Goal: Use online tool/utility: Utilize a website feature to perform a specific function

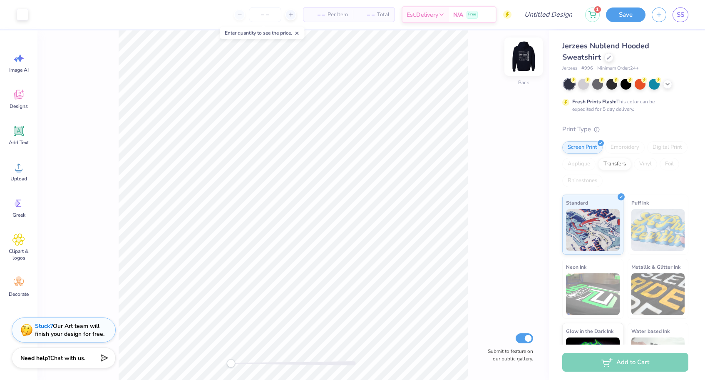
click at [523, 66] on img at bounding box center [523, 56] width 33 height 33
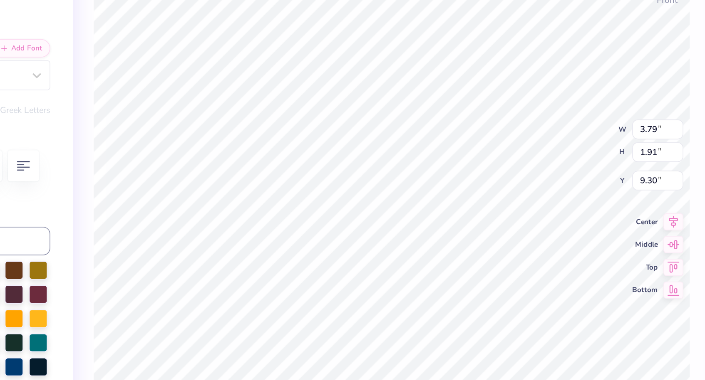
type textarea "g"
type textarea "GJR"
type input "3.71"
type input "9.41"
type textarea "BBG"
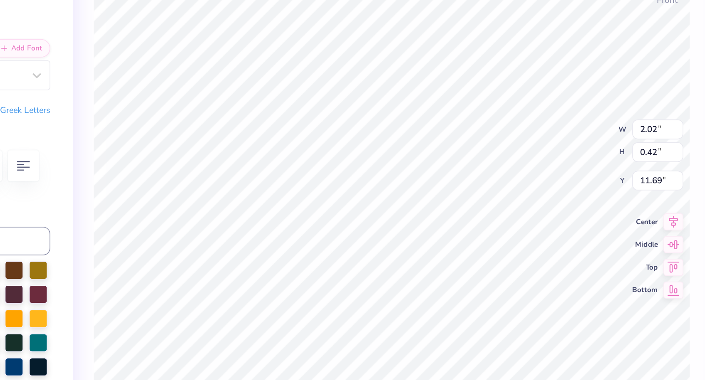
type textarea "2025"
type input "2.62"
type input "0.43"
type input "11.70"
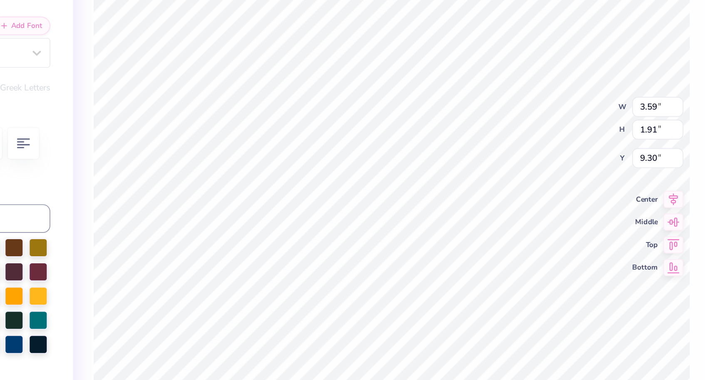
type input "3.66"
type input "9.41"
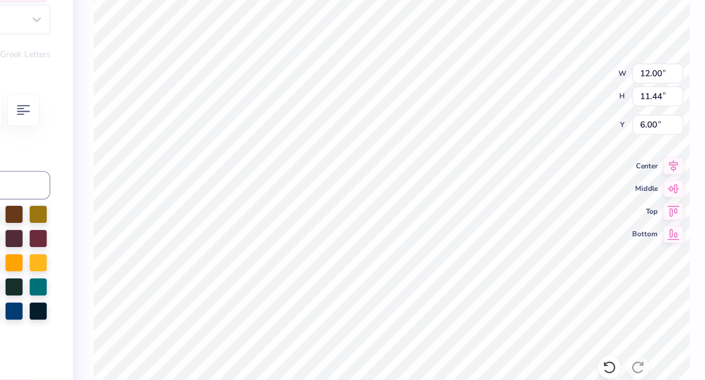
type input "3.66"
type input "1.91"
type input "9.61"
type textarea "G"
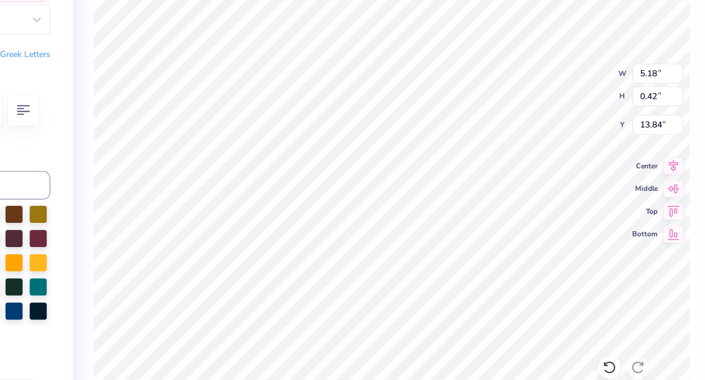
type textarea "RUACH BBG"
type input "1.99"
type input "0.45"
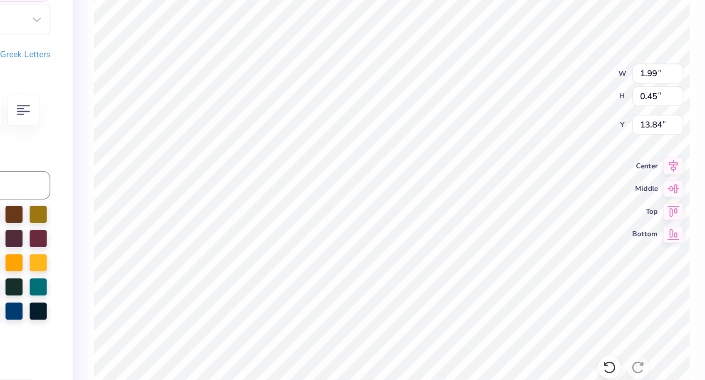
type textarea "10.27.26"
type textarea "BBG"
type textarea "1944"
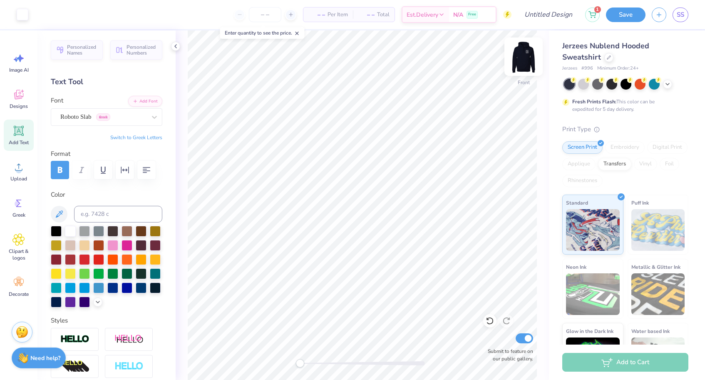
click at [516, 59] on img at bounding box center [523, 56] width 33 height 33
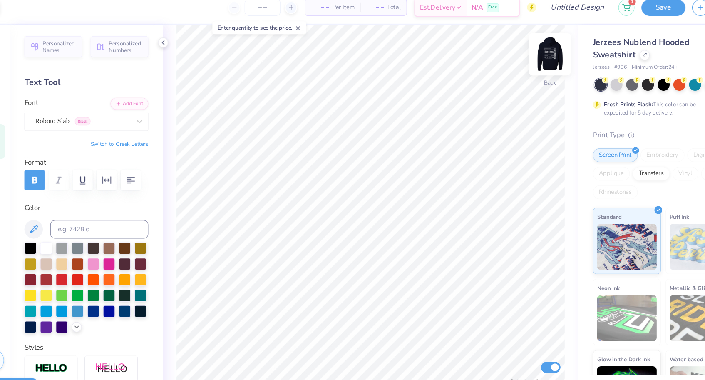
click at [507, 54] on img at bounding box center [523, 56] width 33 height 33
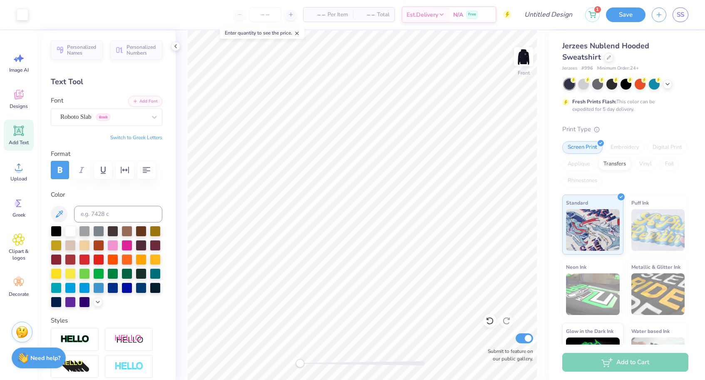
click at [137, 137] on button "Switch to Greek Letters" at bounding box center [136, 137] width 52 height 7
click at [136, 136] on button "Switch to Greek Letters" at bounding box center [136, 137] width 52 height 7
click at [135, 137] on button "Switch to Greek Letters" at bounding box center [136, 137] width 52 height 7
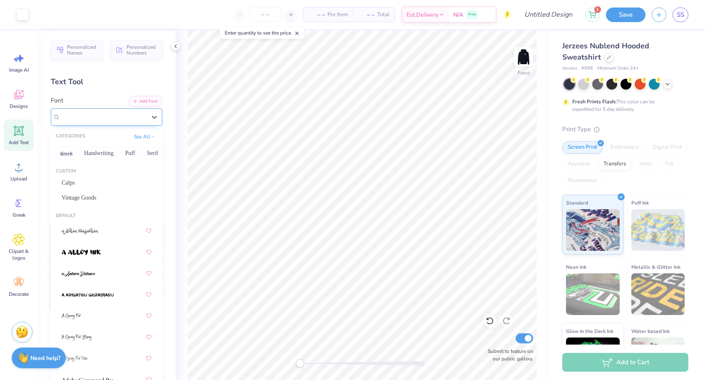
click at [134, 114] on div "Roboto Slab Greek" at bounding box center [103, 116] width 87 height 13
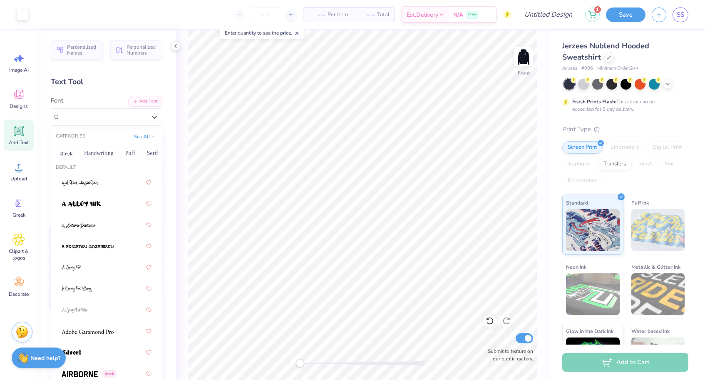
scroll to position [49, 0]
click at [110, 204] on div at bounding box center [107, 203] width 90 height 15
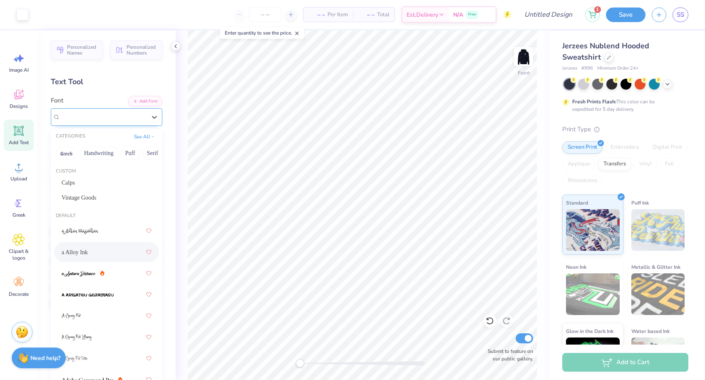
click at [129, 119] on div "a Alloy Ink" at bounding box center [103, 116] width 87 height 13
click at [70, 180] on span "Calps" at bounding box center [68, 182] width 13 height 9
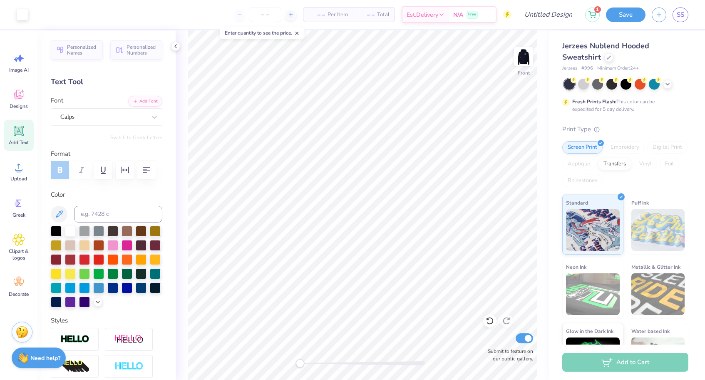
click at [139, 130] on div "Personalized Names Personalized Numbers Text Tool Add Font Font Calps Switch to…" at bounding box center [106, 204] width 138 height 349
click at [134, 127] on div "Personalized Names Personalized Numbers Text Tool Add Font Font Calps Switch to…" at bounding box center [106, 204] width 138 height 349
click at [84, 56] on button "Personalized Names" at bounding box center [77, 48] width 52 height 19
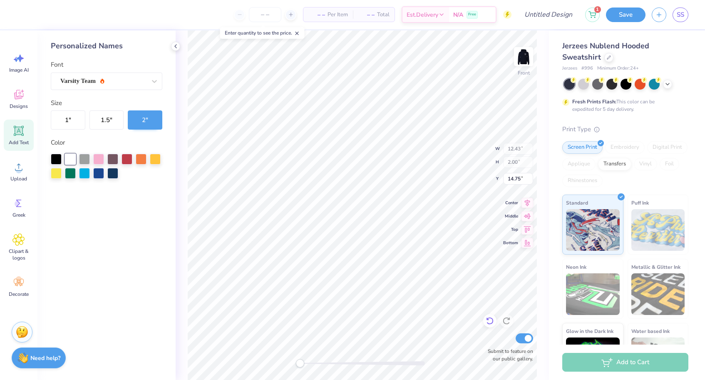
click at [488, 323] on icon at bounding box center [490, 320] width 8 height 8
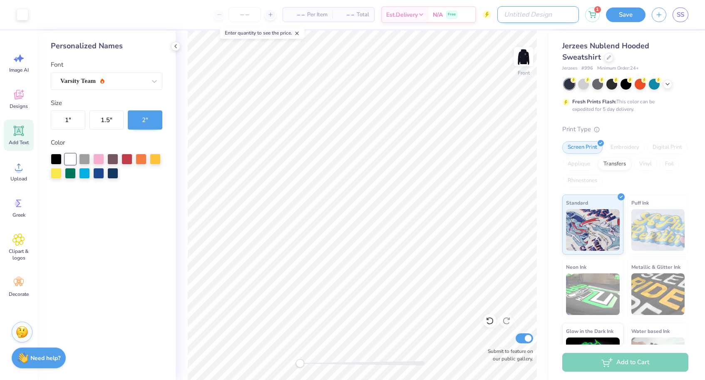
click at [540, 15] on input "Design Title" at bounding box center [539, 14] width 82 height 17
type input "flight"
click at [614, 14] on button "Save" at bounding box center [626, 13] width 40 height 15
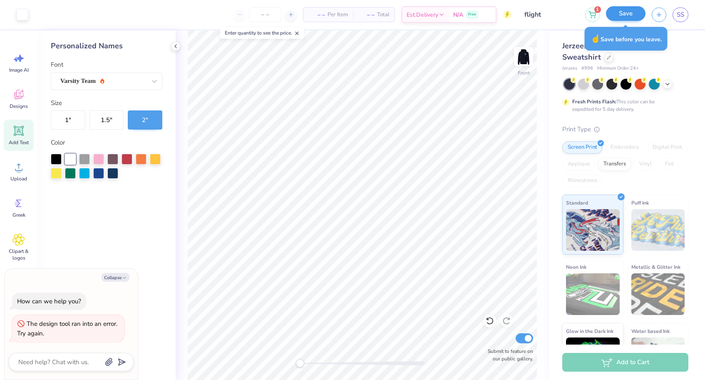
click at [627, 16] on button "Save" at bounding box center [626, 13] width 40 height 15
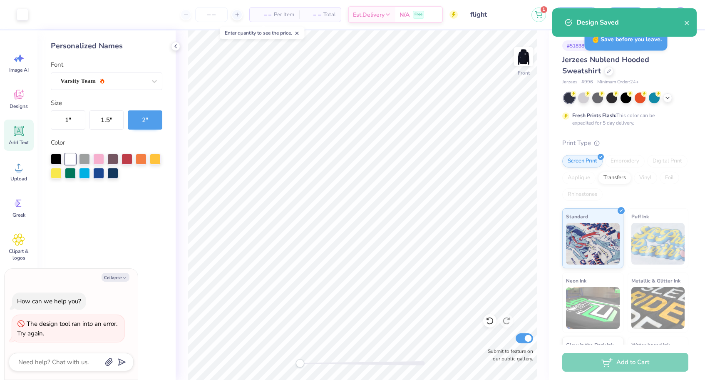
type textarea "x"
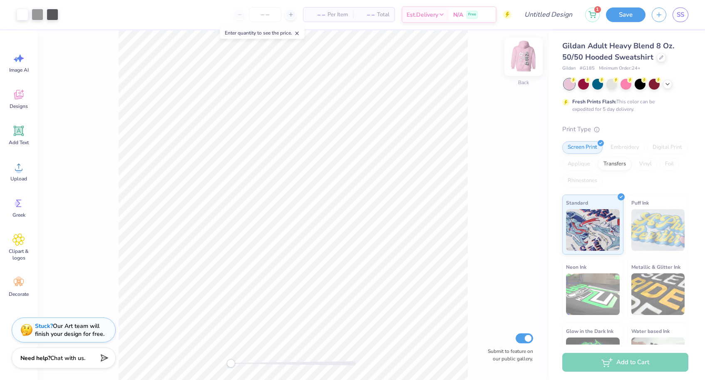
click at [525, 65] on img at bounding box center [523, 56] width 33 height 33
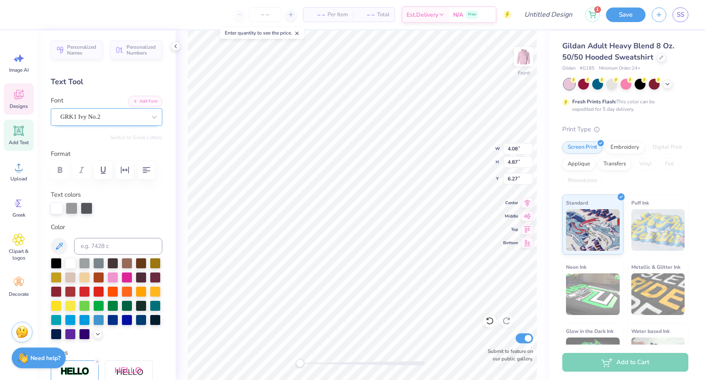
click at [130, 122] on div at bounding box center [103, 116] width 86 height 11
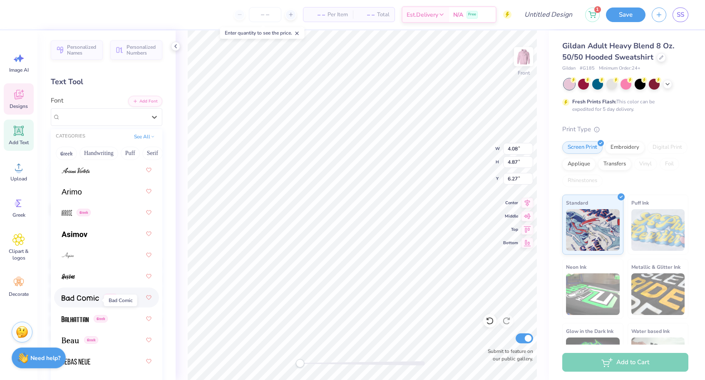
scroll to position [422, 0]
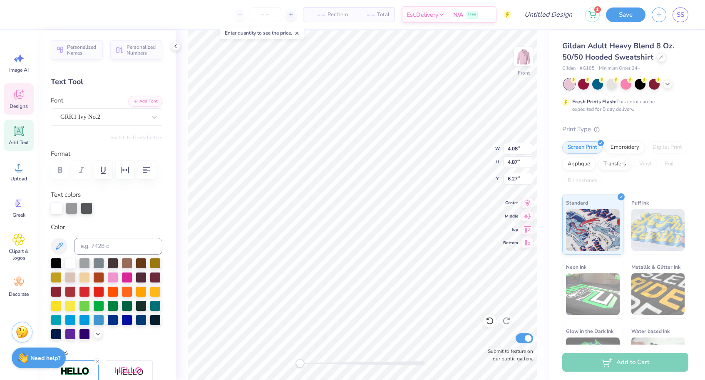
click at [165, 92] on div "Personalized Names Personalized Numbers Text Tool Add Font Font GRK1 Ivy No.2 S…" at bounding box center [106, 204] width 138 height 349
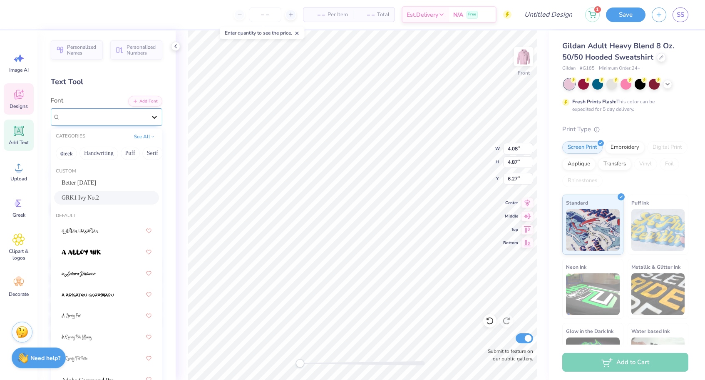
click at [149, 123] on div at bounding box center [154, 117] width 15 height 15
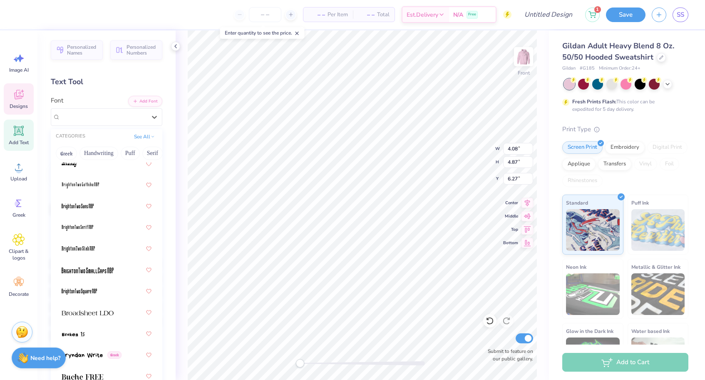
scroll to position [917, 0]
click at [105, 311] on img at bounding box center [88, 312] width 52 height 6
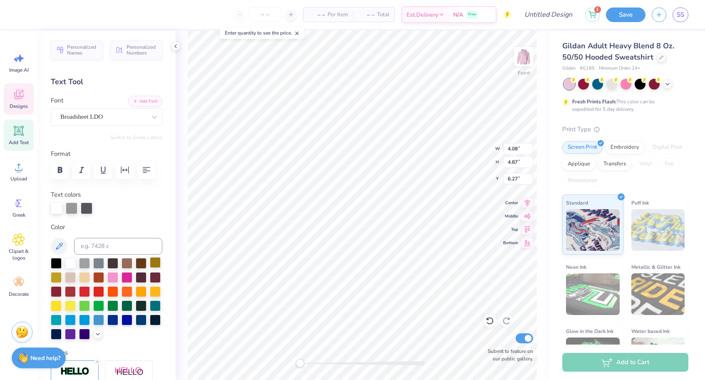
scroll to position [0, 0]
type textarea "b"
type textarea "B"
click at [115, 120] on div "Broadsheet LDO" at bounding box center [103, 116] width 87 height 13
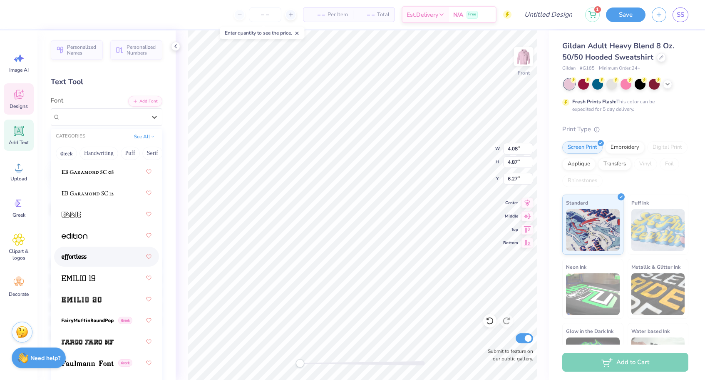
scroll to position [2353, 0]
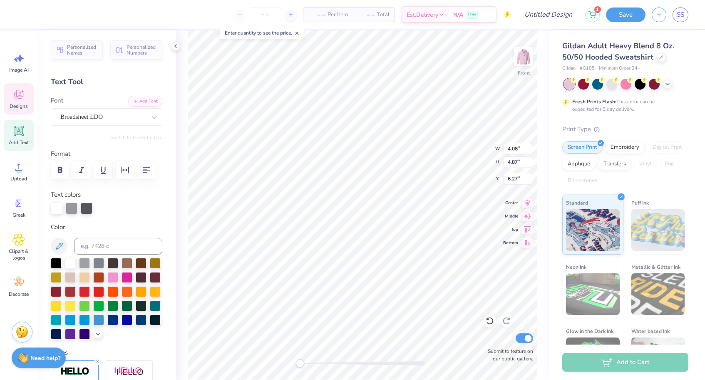
type input "3.76"
type input "4.48"
type input "11.36"
click at [124, 107] on div "Font GRK1 Ivy No.2" at bounding box center [107, 111] width 112 height 30
click at [125, 117] on div "GRK1 Ivy No.2" at bounding box center [103, 116] width 87 height 13
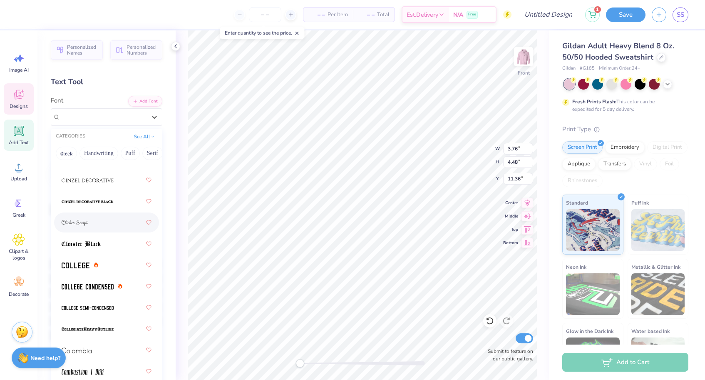
scroll to position [1499, 0]
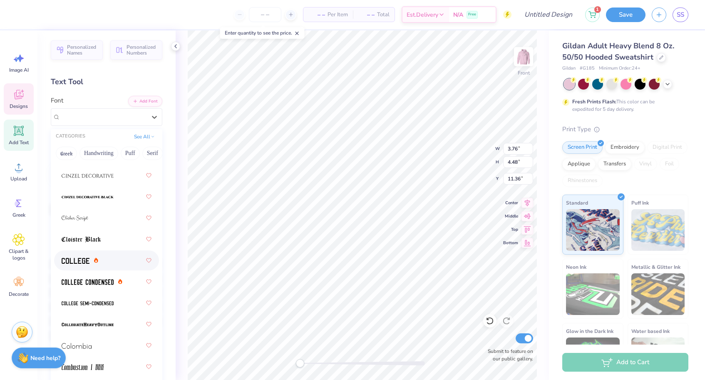
click at [113, 261] on div at bounding box center [107, 260] width 90 height 15
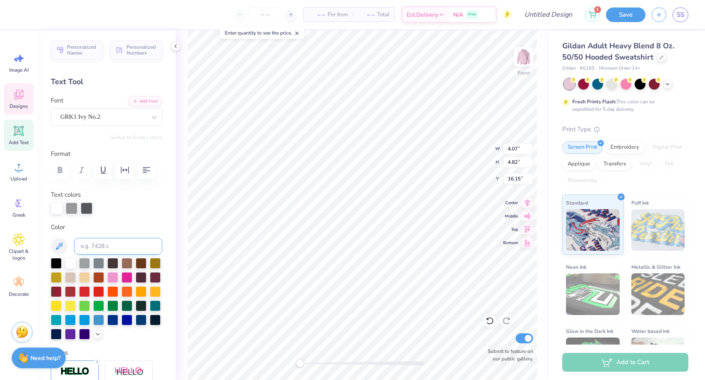
scroll to position [0, 0]
type textarea "d"
type textarea "b"
type input "3.16"
type input "4.20"
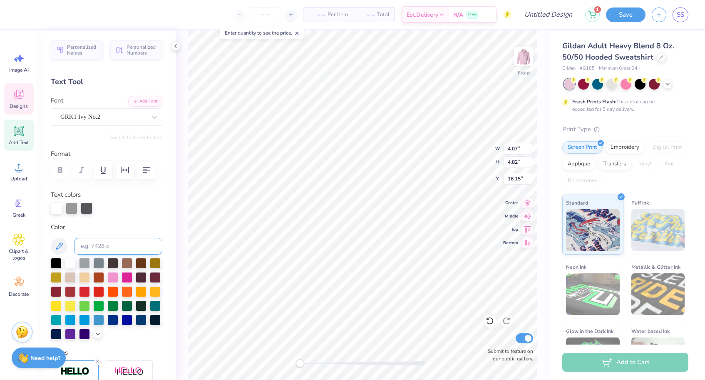
type input "11.48"
type textarea "B"
click at [494, 324] on icon at bounding box center [490, 320] width 8 height 8
click at [493, 323] on icon at bounding box center [489, 320] width 7 height 7
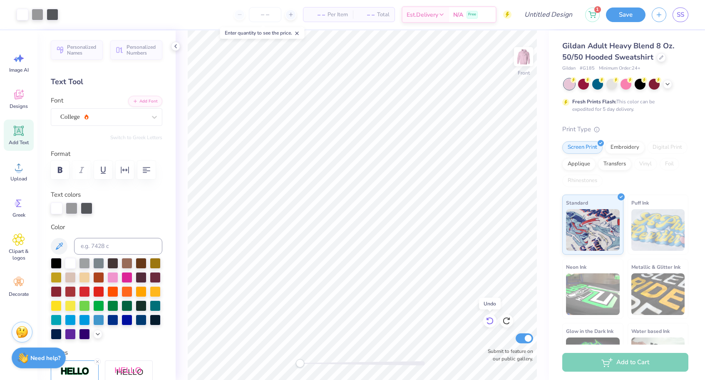
click at [493, 323] on icon at bounding box center [489, 320] width 7 height 7
type textarea "B"
type input "3.76"
type input "4.48"
type input "11.36"
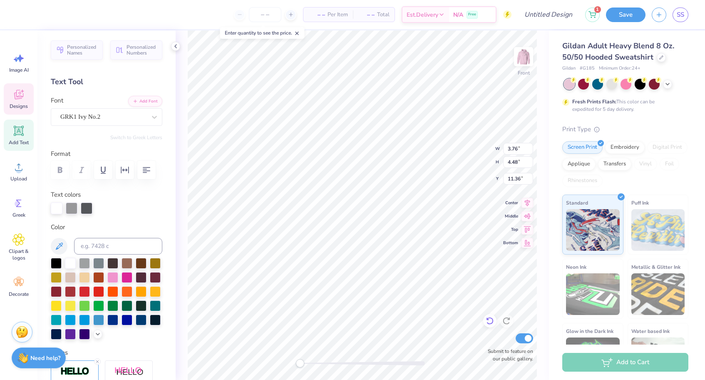
type textarea "B"
type input "4.07"
type input "4.82"
type input "16.15"
type textarea "G"
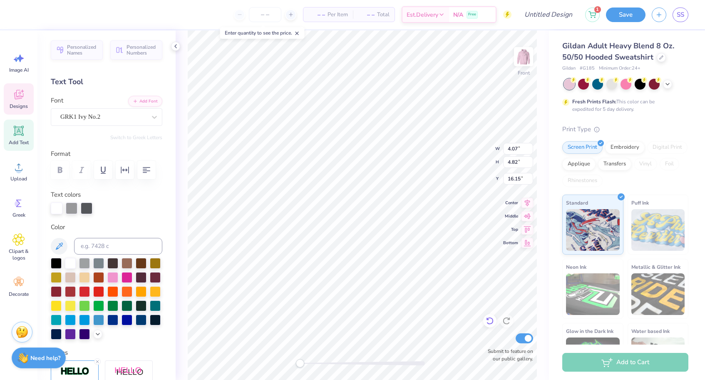
type textarea "m"
type textarea "n"
type textarea "b"
type textarea "v"
type textarea "c"
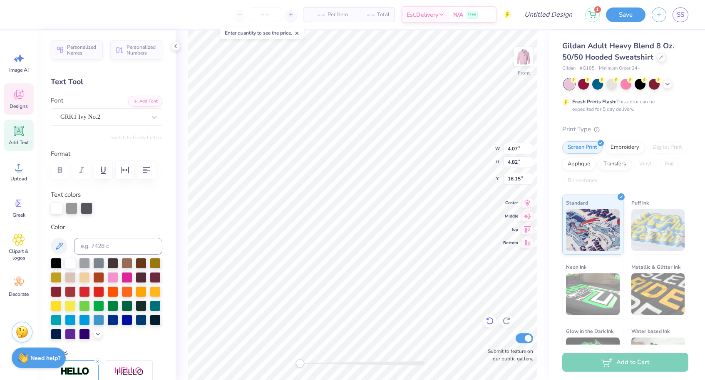
type textarea "x"
type textarea "z"
type textarea "l"
type textarea "k"
type textarea "j"
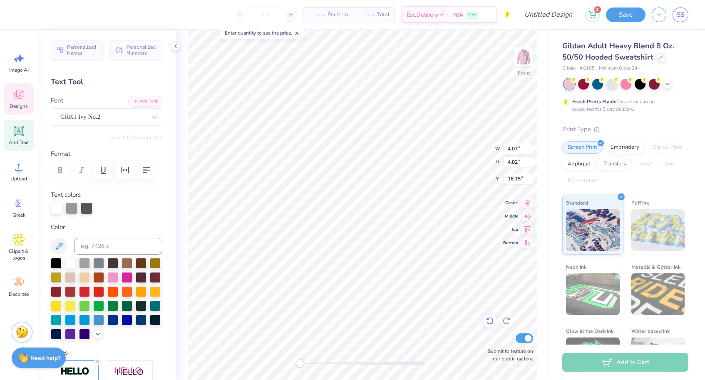
type textarea "h"
type textarea "g"
type textarea "f"
type textarea "G"
type textarea "H"
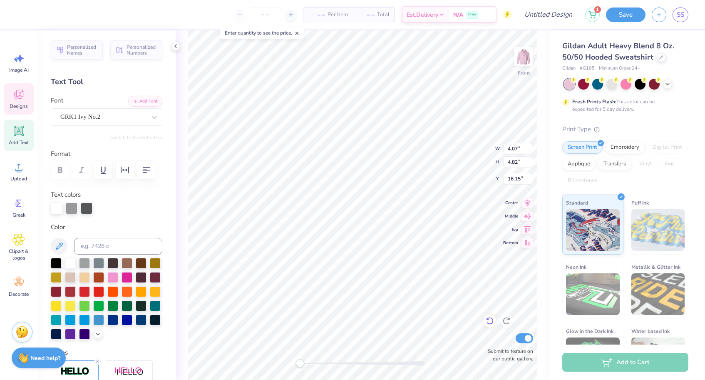
type textarea "J"
type textarea "K"
type textarea "L"
type textarea "M"
type textarea "N"
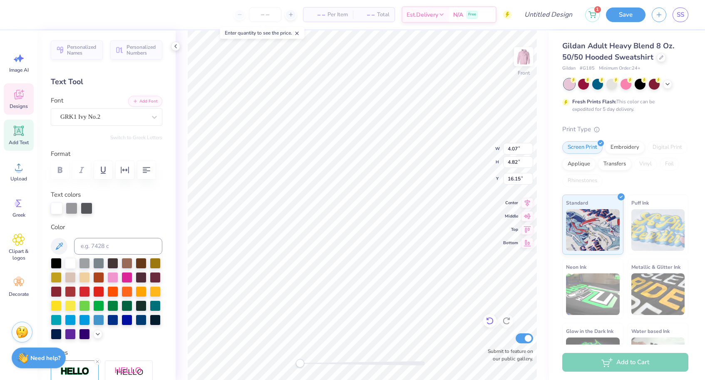
type textarea "B"
type textarea "V"
type textarea "C"
type textarea "Z"
type textarea "A"
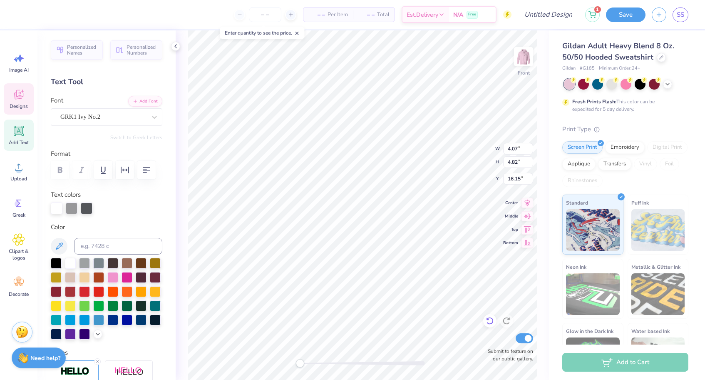
type textarea "S"
type textarea "D"
type textarea "F"
type textarea "G"
type textarea "H"
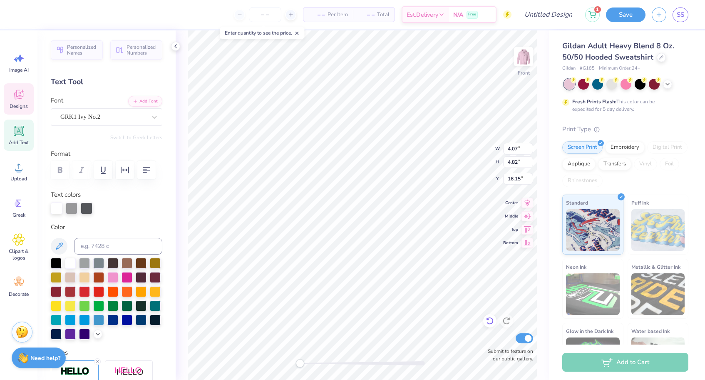
type textarea "J"
type textarea "K"
type textarea "L"
type textarea "P"
type textarea "O"
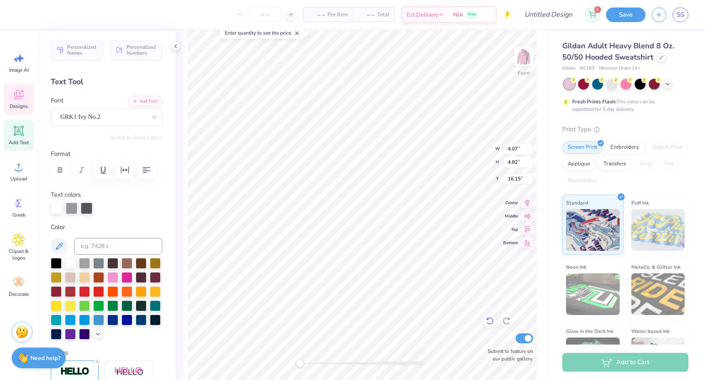
type textarea "O"
type textarea "I"
type textarea "U"
type textarea "Y"
type textarea "T"
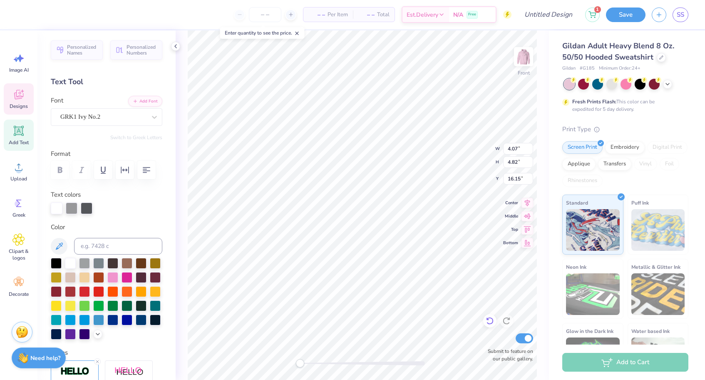
type textarea "R"
type textarea "E"
type textarea "W"
type textarea "Q"
type textarea "E"
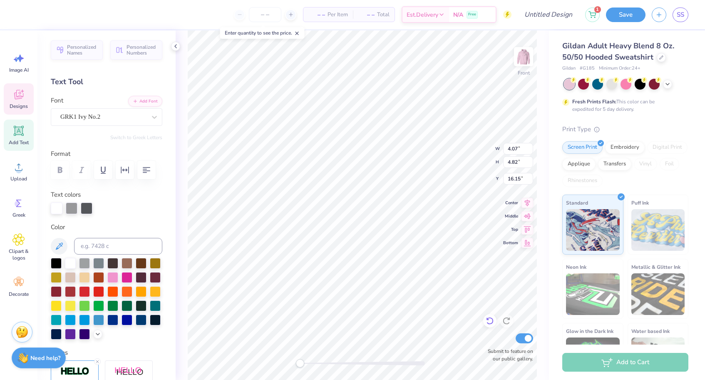
type textarea "!"
type textarea "1"
type textarea "~"
click at [495, 319] on div at bounding box center [489, 320] width 13 height 13
type textarea "g"
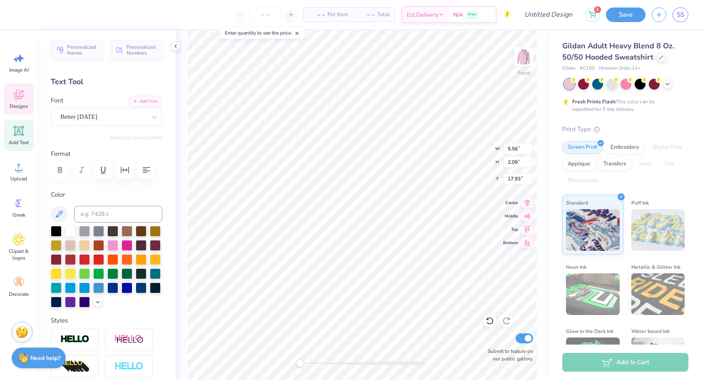
scroll to position [0, 1]
type input "1.99"
type input "1.50"
type input "17.30"
type textarea "c"
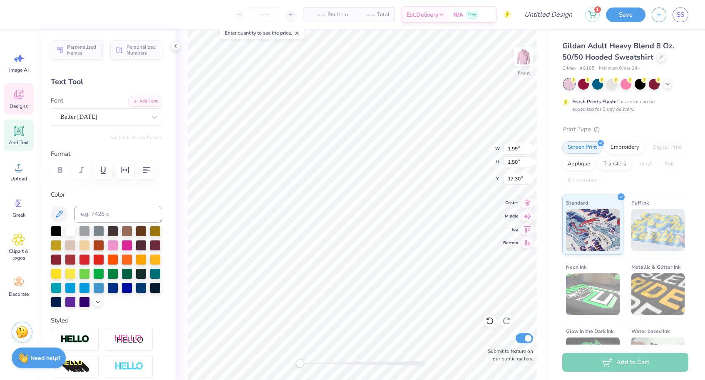
type textarea "Chapter"
type input "2.42"
type input "1.42"
type input "18.98"
type input "5.56"
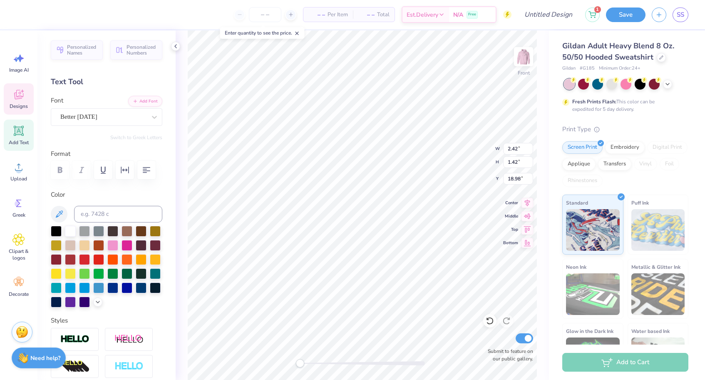
type input "2.09"
type input "17.93"
type textarea "-Formal"
click at [493, 321] on icon at bounding box center [490, 320] width 8 height 8
type textarea "2025"
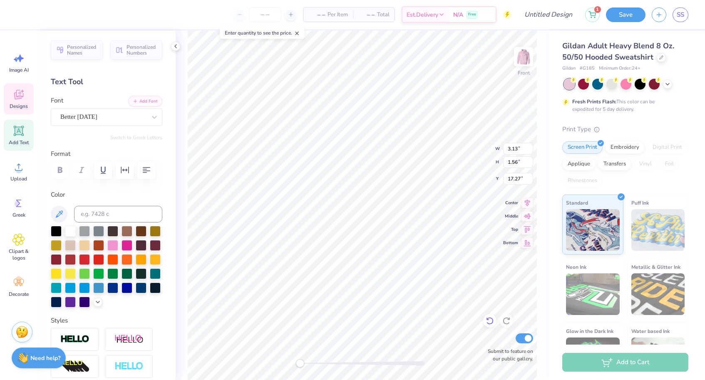
type input "5.56"
type input "2.09"
type input "17.93"
type textarea "Chapter-Board"
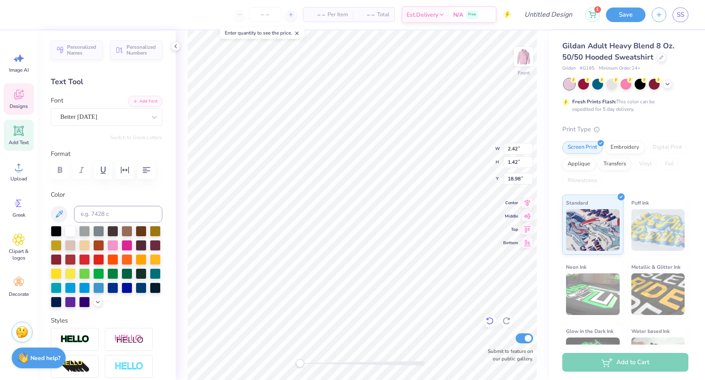
type textarea "2026"
type input "6.55"
type input "2.21"
type input "17.87"
click at [525, 57] on img at bounding box center [523, 56] width 33 height 33
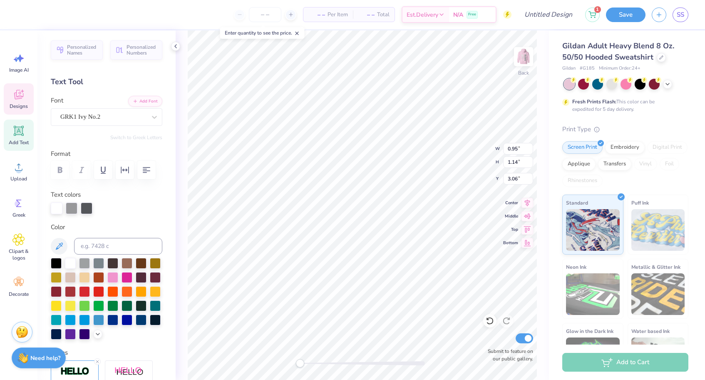
scroll to position [0, 0]
type textarea "ruach"
click at [533, 57] on img at bounding box center [523, 56] width 33 height 33
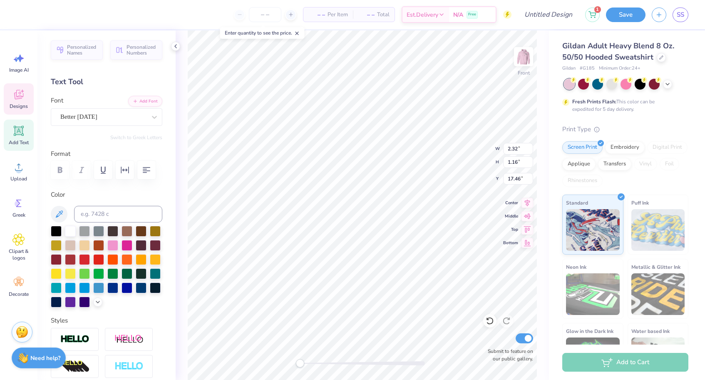
type textarea "Ruach"
type input "2.33"
type input "1.43"
type input "19.18"
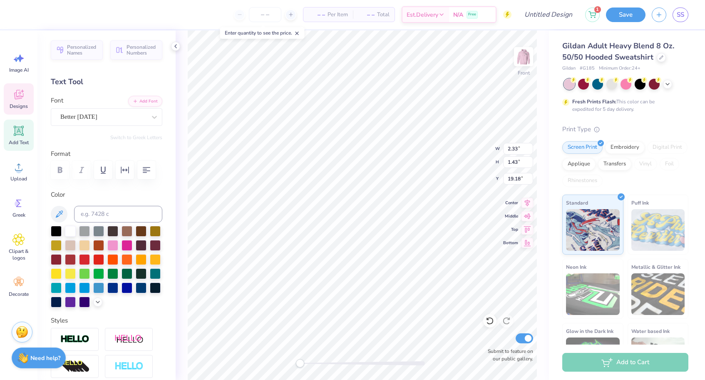
scroll to position [0, 0]
type textarea "25-26"
click at [537, 44] on div "Front Submit to feature on our public gallery." at bounding box center [362, 204] width 373 height 349
click at [527, 59] on img at bounding box center [523, 56] width 33 height 33
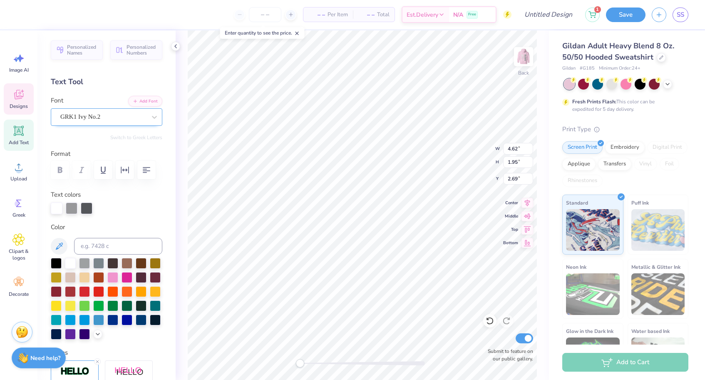
click at [93, 117] on span "GRK1 Ivy No.2" at bounding box center [80, 117] width 40 height 10
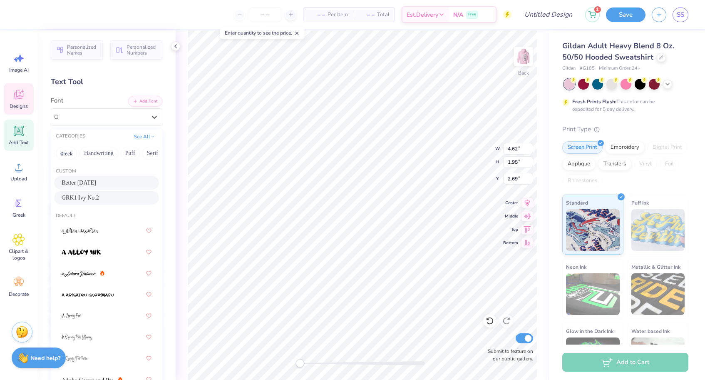
click at [81, 186] on span "Better [DATE]" at bounding box center [79, 182] width 35 height 9
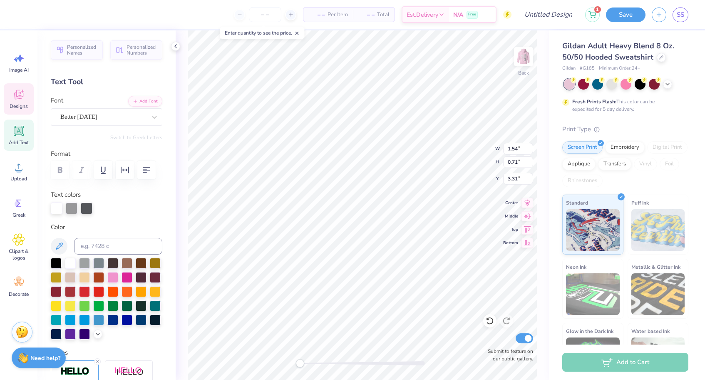
type input "2.87"
type input "1.32"
type input "2.65"
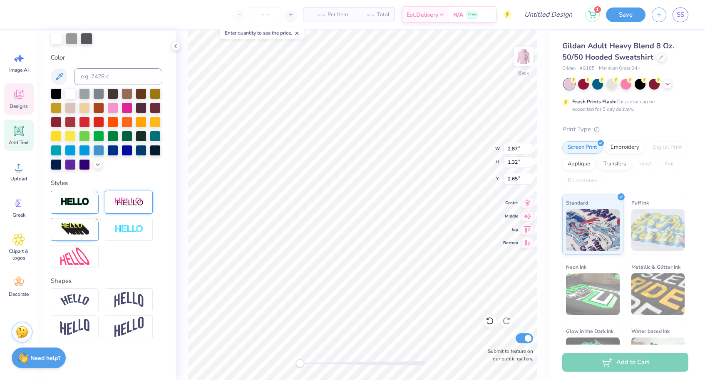
scroll to position [169, 0]
click at [97, 189] on icon at bounding box center [97, 191] width 5 height 5
click at [96, 219] on icon at bounding box center [97, 219] width 5 height 5
type input "3.58"
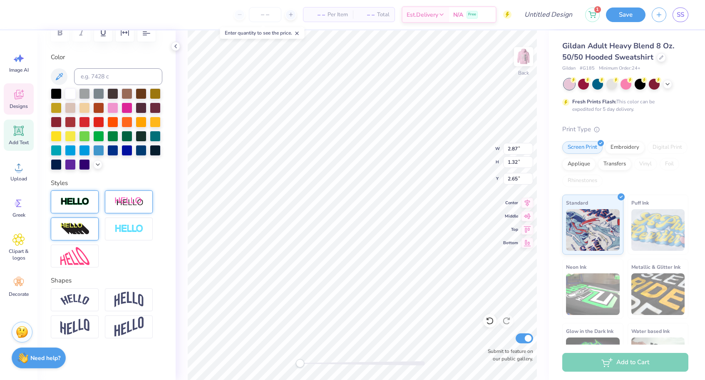
type input "1.53"
type input "2.63"
type input "4.38"
type input "1.87"
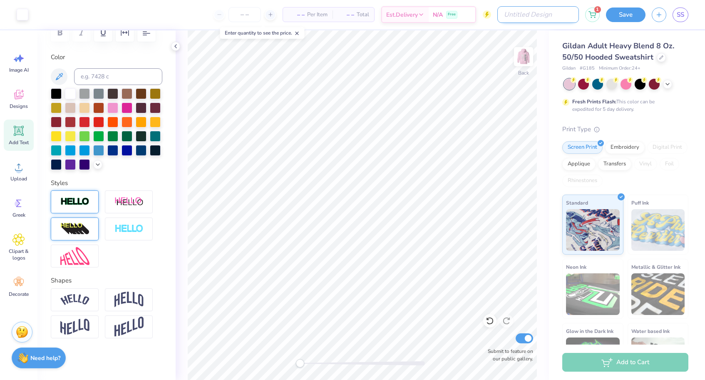
click at [550, 13] on input "Design Title" at bounding box center [539, 14] width 82 height 17
type input "board"
click at [632, 16] on button "Save" at bounding box center [626, 13] width 40 height 15
